Goal: Transaction & Acquisition: Purchase product/service

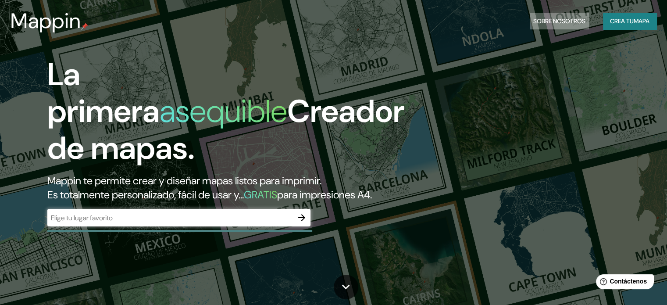
click at [568, 24] on font "Sobre nosotros" at bounding box center [559, 21] width 52 height 8
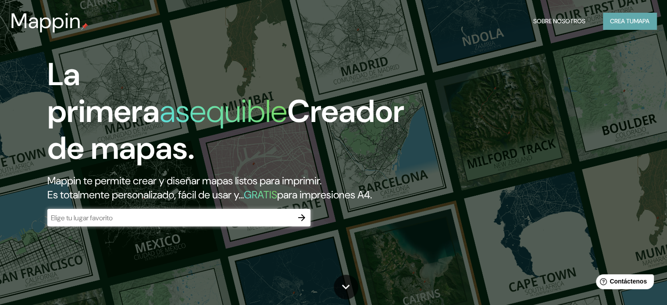
click at [635, 20] on font "mapa" at bounding box center [641, 21] width 16 height 8
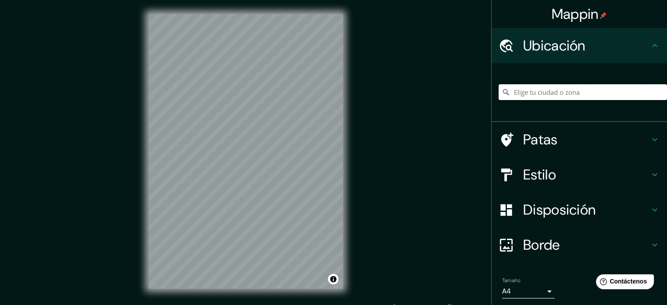
click at [541, 91] on input "Elige tu ciudad o zona" at bounding box center [582, 92] width 168 height 16
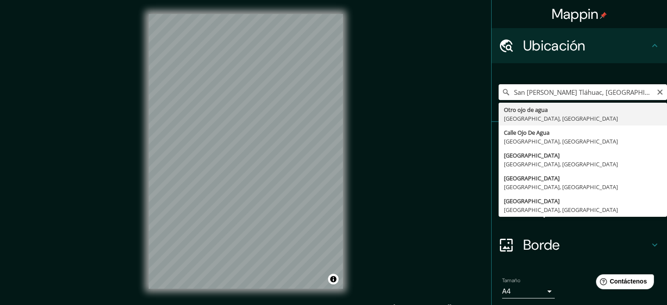
type input "Otro Ojo De Agua, [GEOGRAPHIC_DATA], [GEOGRAPHIC_DATA]"
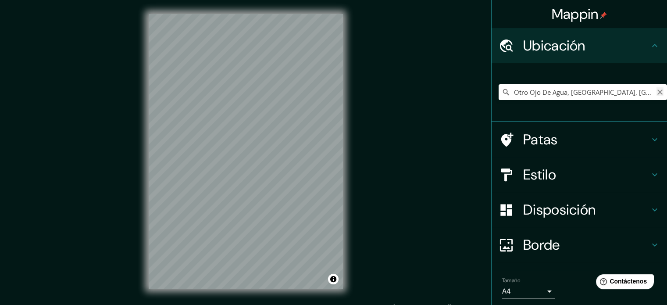
click at [656, 92] on icon "Claro" at bounding box center [659, 92] width 7 height 7
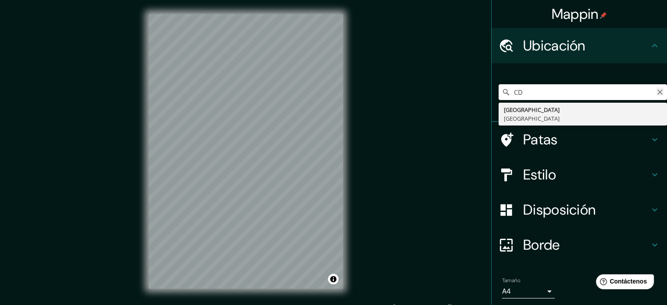
type input "C"
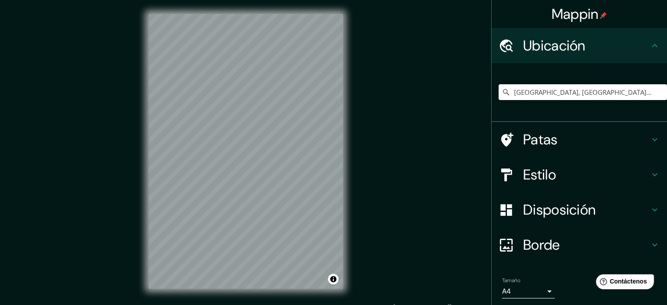
type input "[GEOGRAPHIC_DATA], [GEOGRAPHIC_DATA], [GEOGRAPHIC_DATA]"
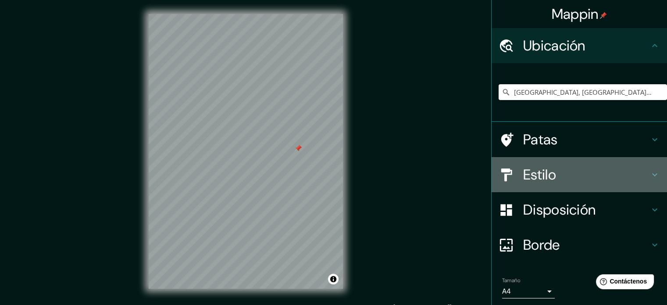
click at [595, 171] on h4 "Estilo" at bounding box center [586, 175] width 126 height 18
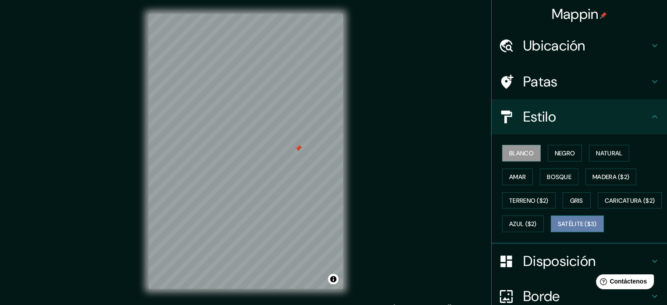
click at [550, 232] on button "Satélite ($3)" at bounding box center [576, 223] width 53 height 17
drag, startPoint x: 282, startPoint y: 147, endPoint x: 333, endPoint y: 231, distance: 98.1
click at [333, 231] on div at bounding box center [334, 230] width 7 height 7
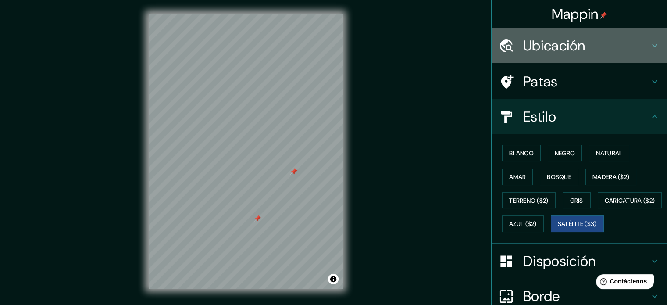
click at [624, 45] on h4 "Ubicación" at bounding box center [586, 46] width 126 height 18
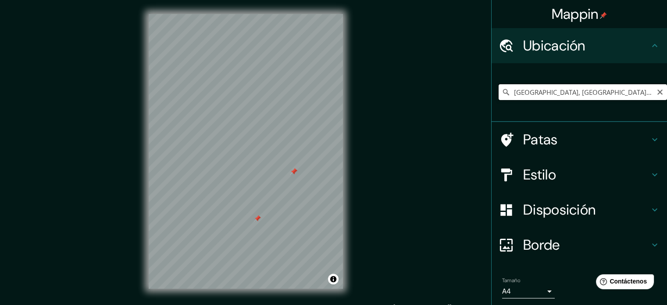
click at [636, 93] on input "[GEOGRAPHIC_DATA], [GEOGRAPHIC_DATA], [GEOGRAPHIC_DATA]" at bounding box center [582, 92] width 168 height 16
click at [503, 92] on icon at bounding box center [506, 92] width 6 height 6
click at [657, 92] on icon "Claro" at bounding box center [659, 91] width 5 height 5
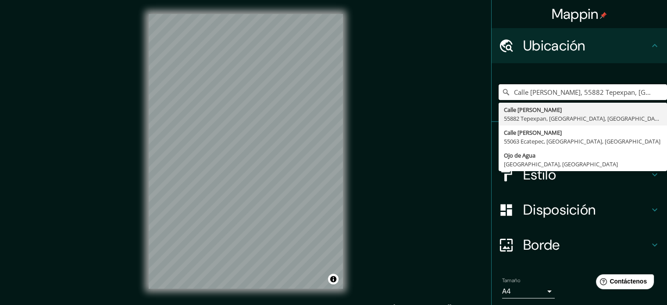
type input "Calle [PERSON_NAME], 55882 Tepexpan, [GEOGRAPHIC_DATA], [GEOGRAPHIC_DATA]"
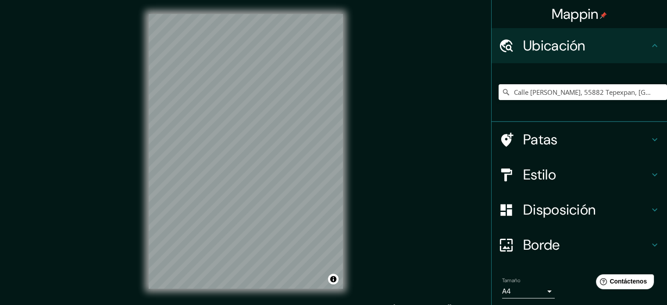
click at [146, 304] on html "Mappin Ubicación [GEOGRAPHIC_DATA][PERSON_NAME] Tepexpan, [GEOGRAPHIC_DATA], [G…" at bounding box center [333, 152] width 667 height 305
